Goal: Task Accomplishment & Management: Use online tool/utility

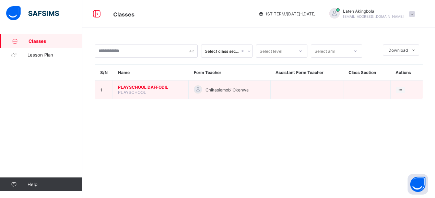
click at [151, 85] on span "PLAYSCHOOL DAFFODIL" at bounding box center [150, 87] width 65 height 5
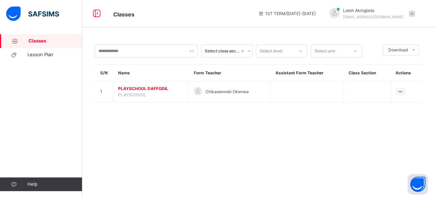
click at [413, 15] on span at bounding box center [412, 14] width 6 height 6
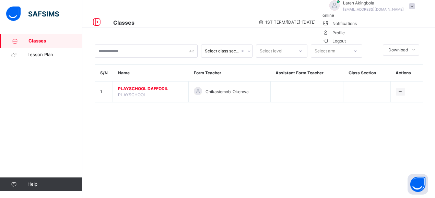
click at [346, 45] on span "Logout" at bounding box center [335, 40] width 24 height 7
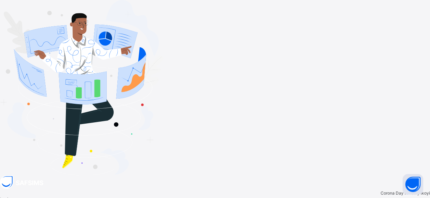
type input "**********"
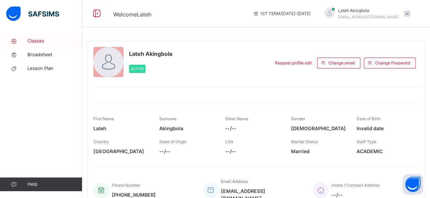
click at [35, 41] on span "Classes" at bounding box center [54, 41] width 55 height 7
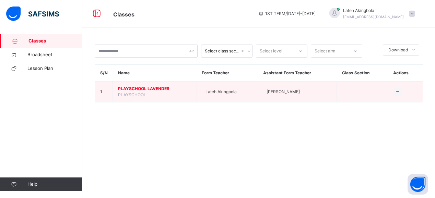
click at [155, 94] on td "PLAYSCHOOL LAVENDER PLAYSCHOOL" at bounding box center [155, 92] width 84 height 21
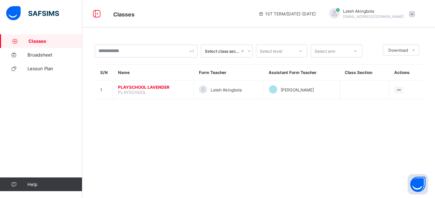
click at [128, 87] on span "PLAYSCHOOL LAVENDER" at bounding box center [153, 87] width 70 height 5
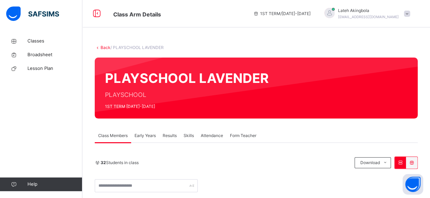
click at [211, 134] on span "Attendance" at bounding box center [212, 136] width 22 height 6
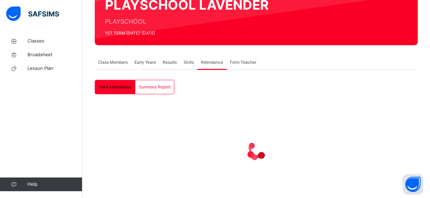
scroll to position [74, 0]
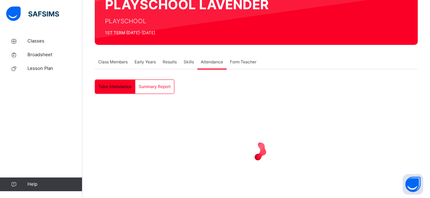
click at [145, 63] on span "Early Years" at bounding box center [145, 62] width 21 height 6
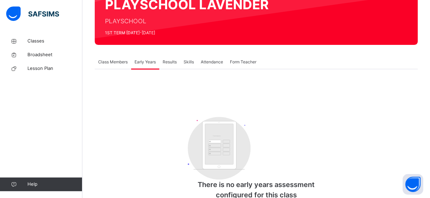
click at [205, 61] on span "Attendance" at bounding box center [212, 62] width 22 height 6
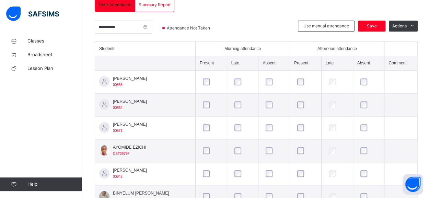
scroll to position [152, 0]
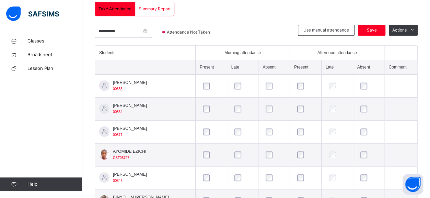
click at [122, 52] on th "Students" at bounding box center [145, 53] width 100 height 14
click at [150, 29] on input "**********" at bounding box center [123, 31] width 57 height 13
click at [244, 25] on div at bounding box center [259, 35] width 71 height 21
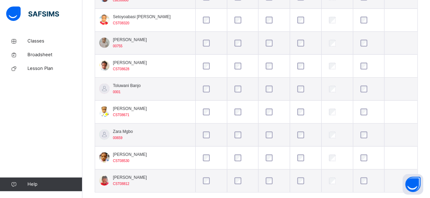
scroll to position [774, 0]
